Goal: Task Accomplishment & Management: Use online tool/utility

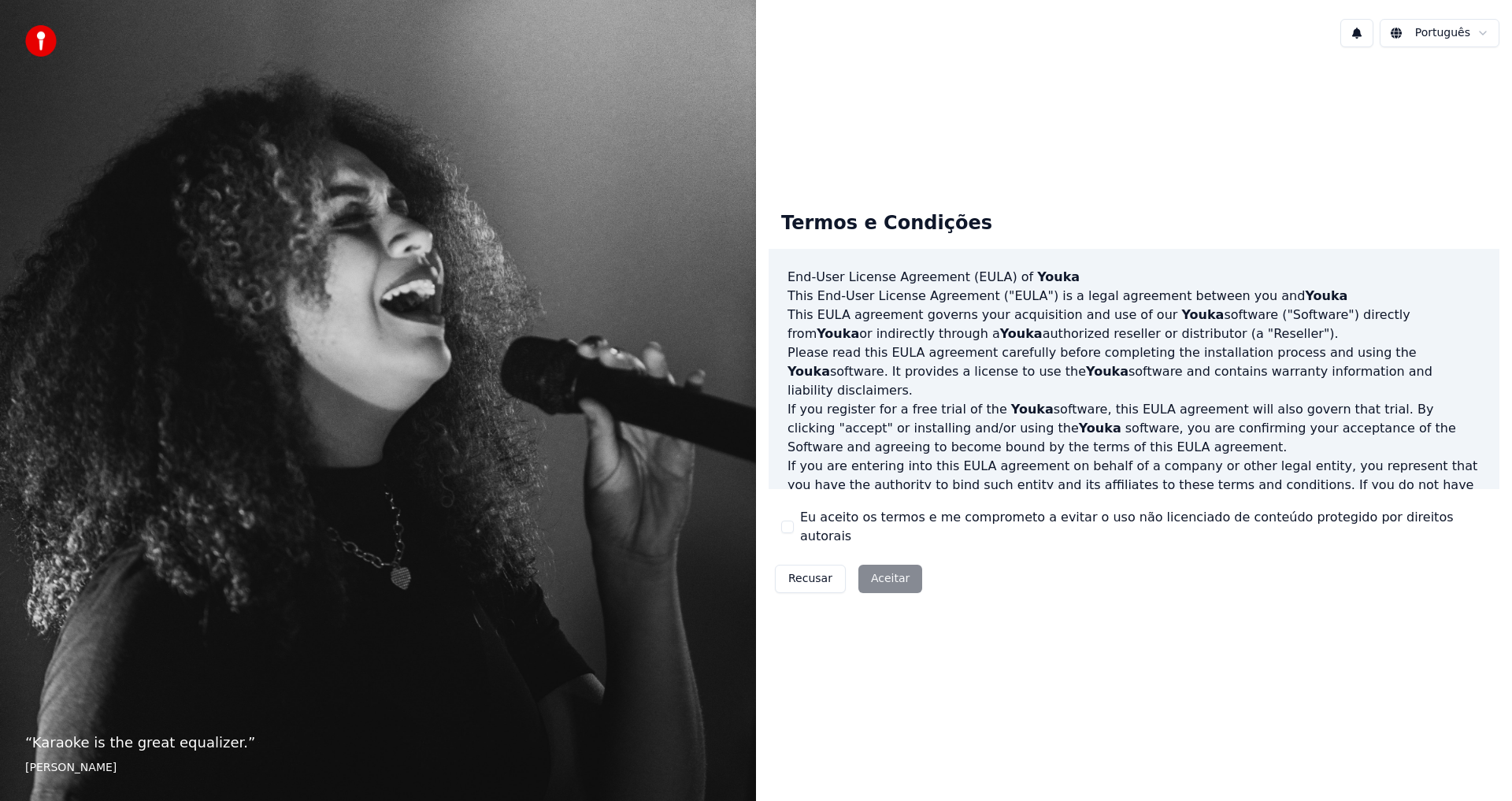
click at [794, 526] on div "Eu aceito os termos e me comprometo a evitar o uso não licenciado de conteúdo p…" at bounding box center [1134, 527] width 706 height 38
click at [791, 528] on button "Eu aceito os termos e me comprometo a evitar o uso não licenciado de conteúdo p…" at bounding box center [787, 527] width 13 height 13
click at [884, 572] on button "Aceitar" at bounding box center [891, 579] width 64 height 28
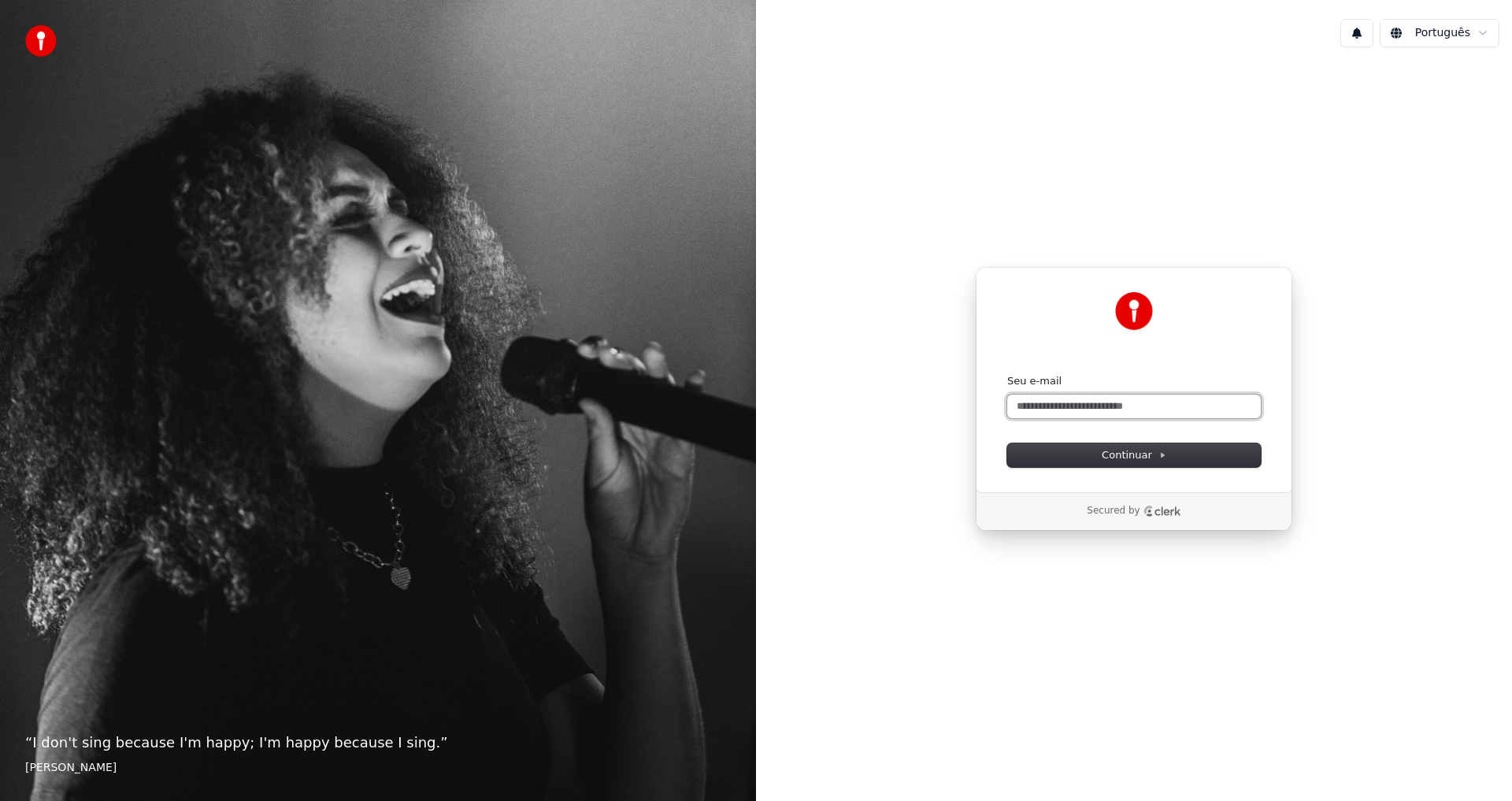
click at [1097, 407] on input "Seu e-mail" at bounding box center [1134, 407] width 254 height 24
click at [1127, 454] on span "Continuar" at bounding box center [1134, 455] width 65 height 15
type input "**********"
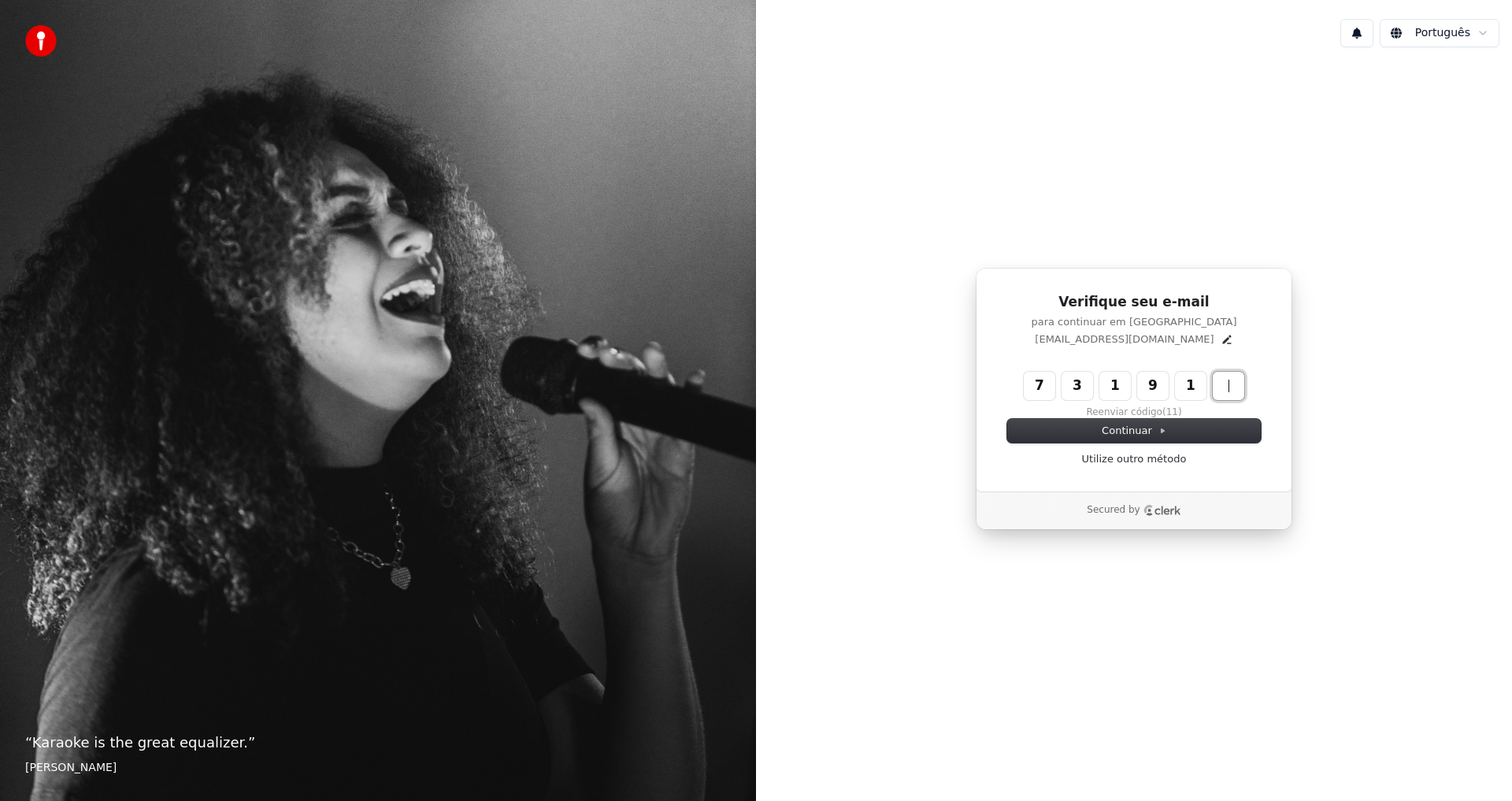
type input "******"
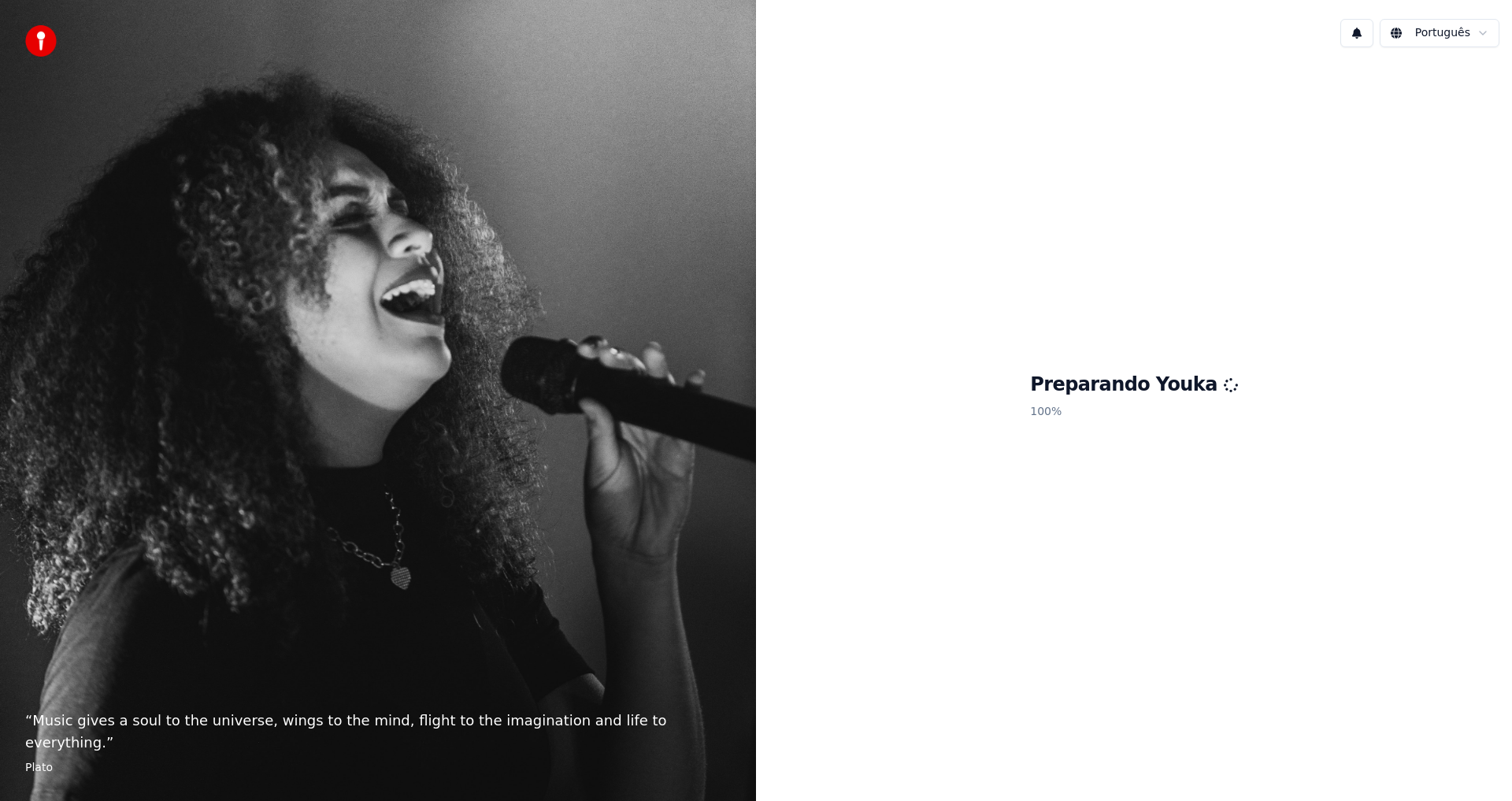
click at [1362, 36] on button at bounding box center [1357, 32] width 33 height 28
click at [1338, 137] on div "Preparando Youka 100 %" at bounding box center [1134, 399] width 756 height 679
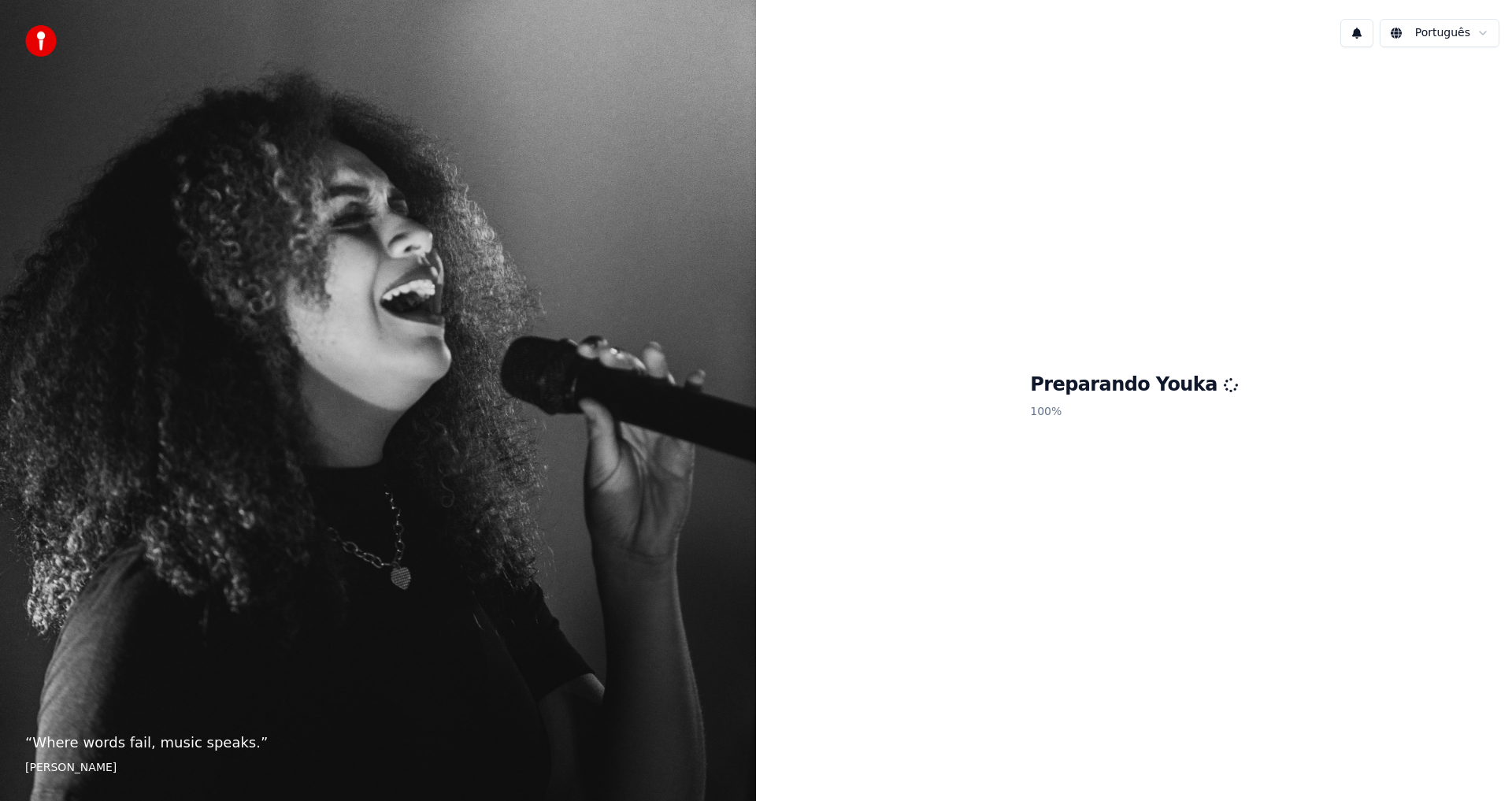
click at [36, 41] on img at bounding box center [40, 40] width 32 height 32
drag, startPoint x: 1250, startPoint y: 640, endPoint x: 1258, endPoint y: 648, distance: 11.3
click at [1251, 642] on div "Preparando Youka 100 %" at bounding box center [1134, 399] width 756 height 679
click at [994, 628] on div "Preparando Youka 100 %" at bounding box center [1134, 399] width 756 height 679
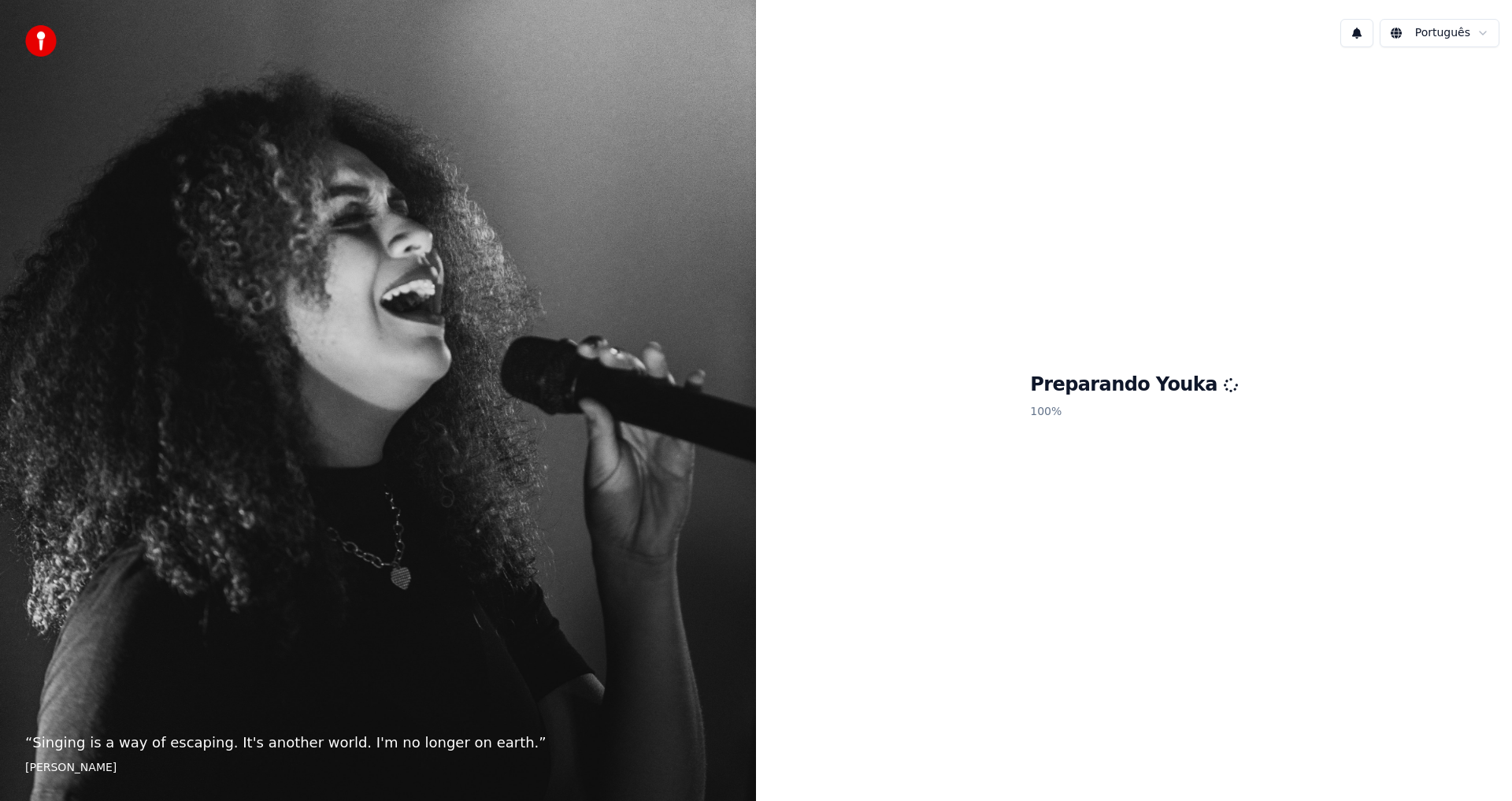
click at [1367, 32] on button at bounding box center [1357, 32] width 33 height 28
